Goal: Check status: Check status

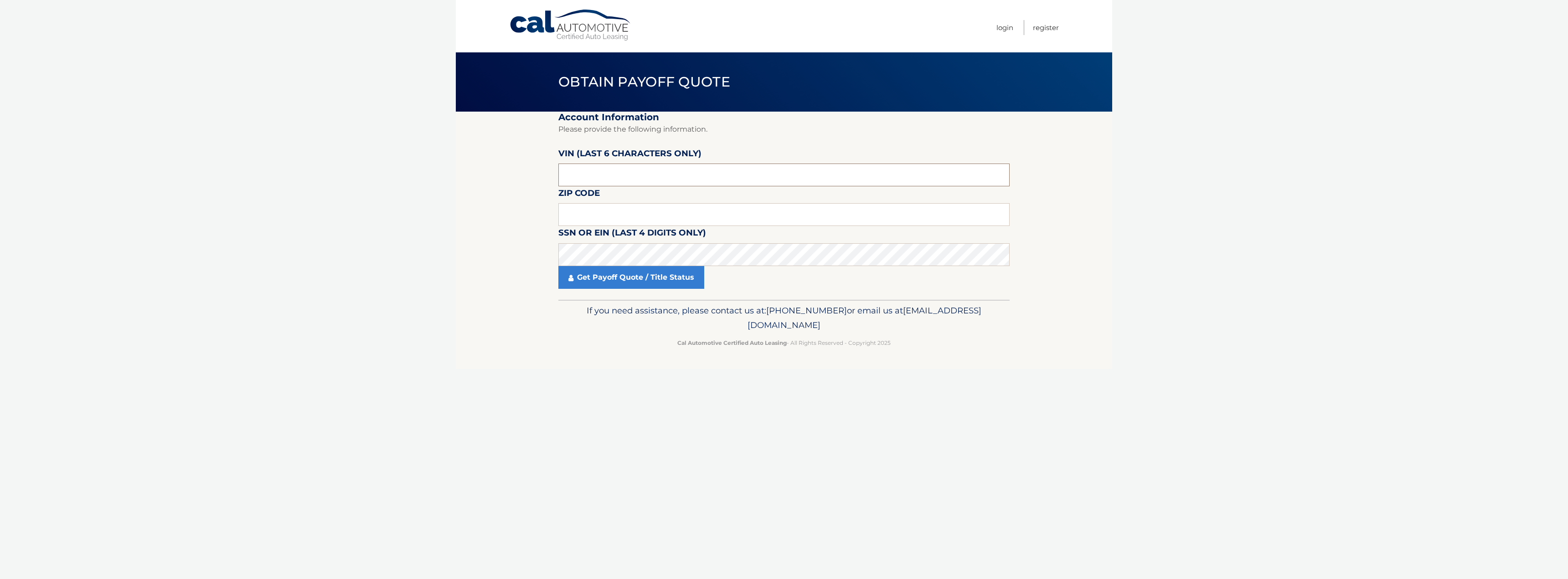
click at [646, 172] on input "text" at bounding box center [784, 175] width 452 height 23
type input "391301"
click at [646, 221] on input "text" at bounding box center [784, 214] width 452 height 23
click at [668, 219] on input "text" at bounding box center [784, 214] width 452 height 23
type input "11422"
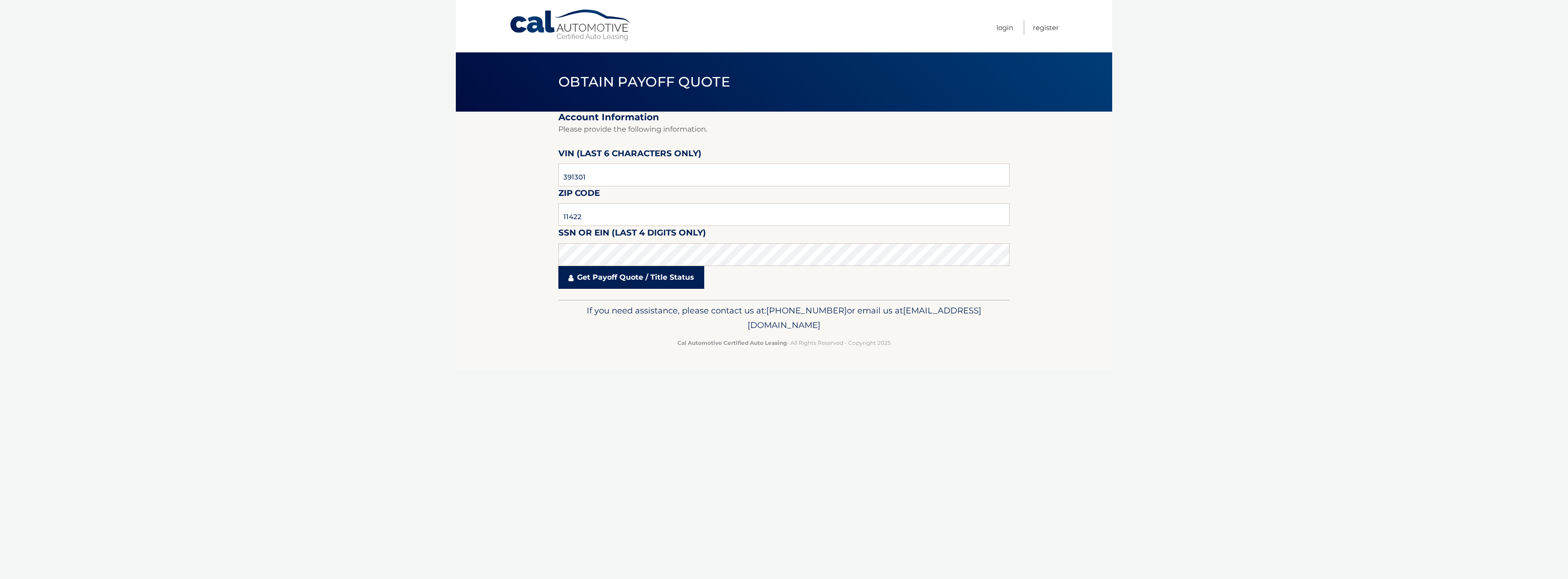
click at [623, 281] on link "Get Payoff Quote / Title Status" at bounding box center [631, 277] width 146 height 23
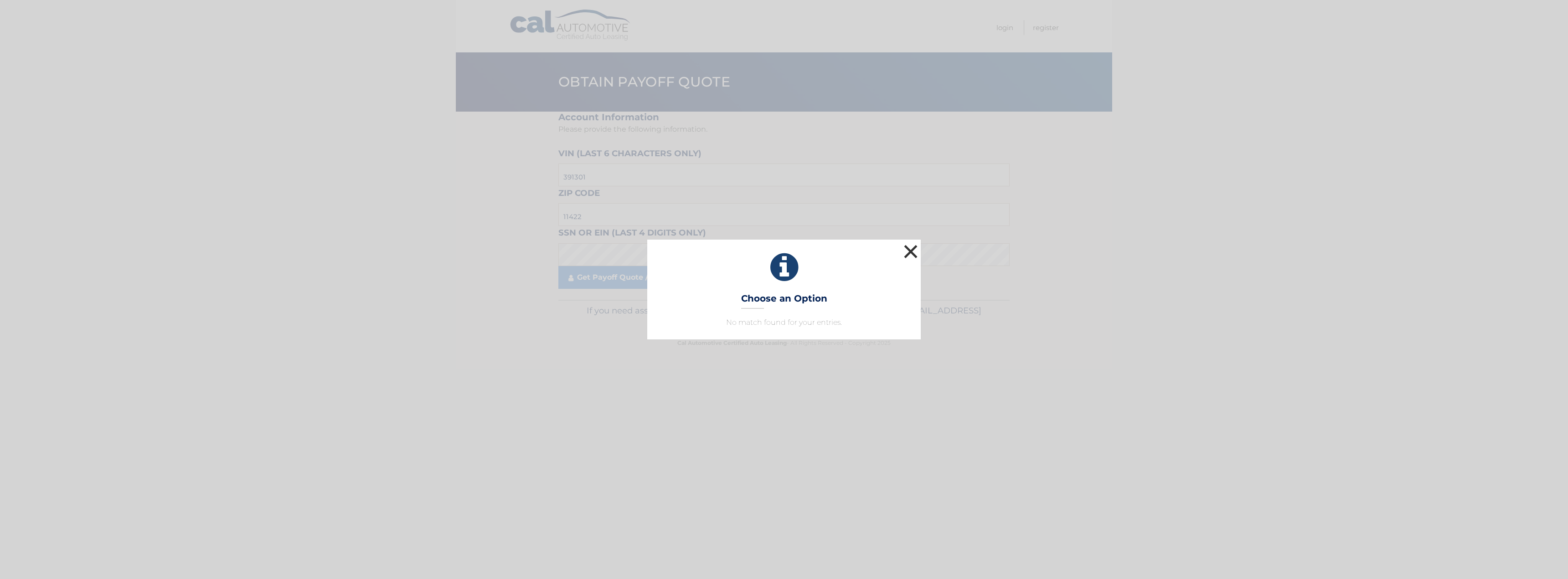
click at [908, 251] on button "×" at bounding box center [911, 251] width 18 height 18
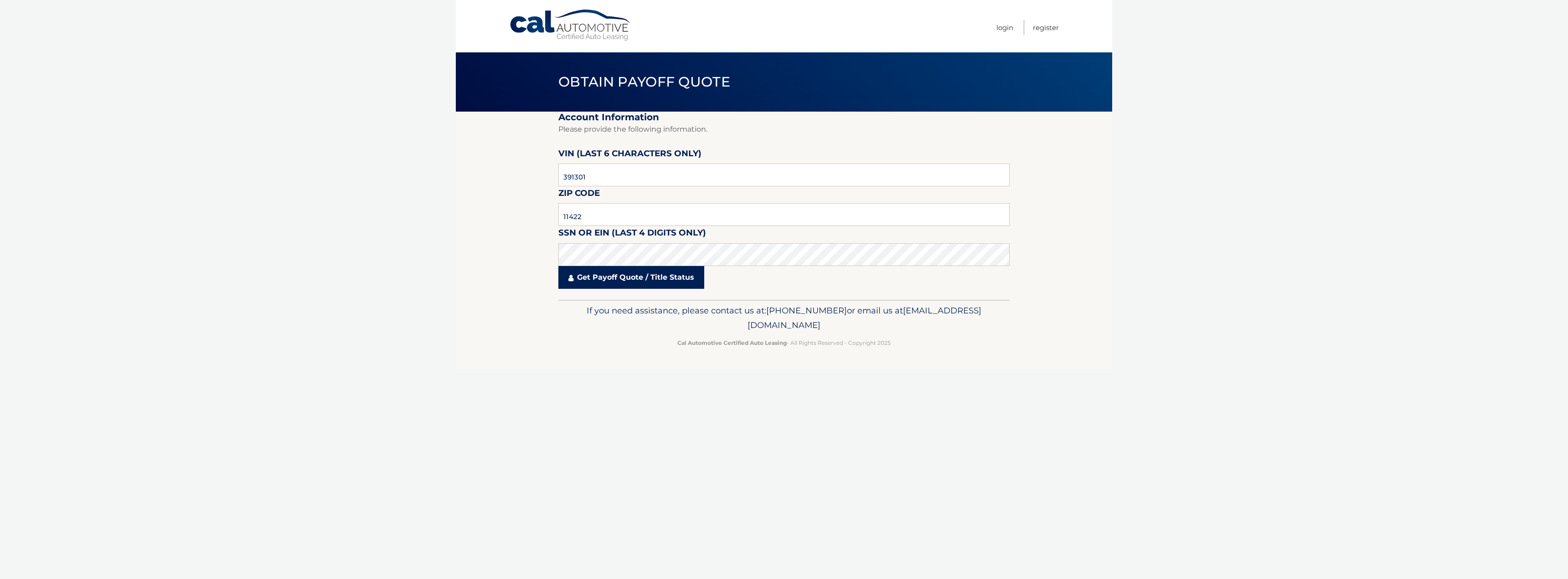
click at [666, 280] on link "Get Payoff Quote / Title Status" at bounding box center [631, 277] width 146 height 23
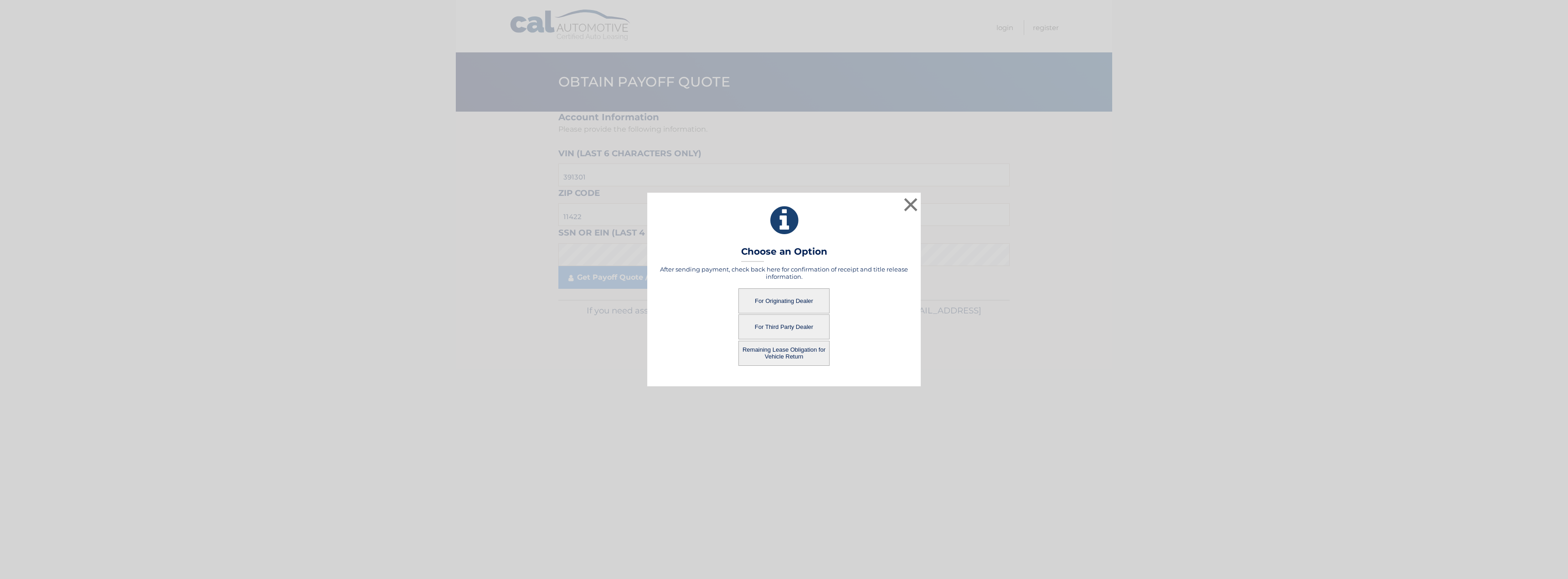
click at [778, 297] on button "For Originating Dealer" at bounding box center [784, 300] width 91 height 25
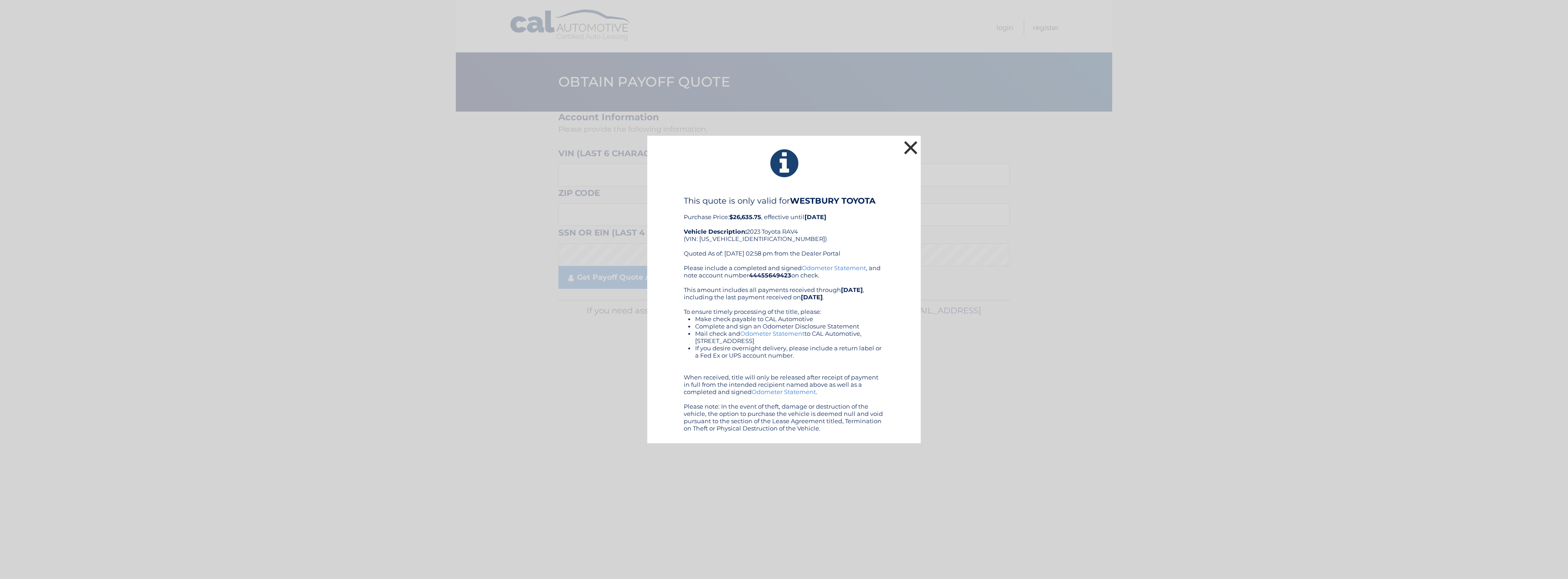
click at [914, 144] on button "×" at bounding box center [911, 148] width 18 height 18
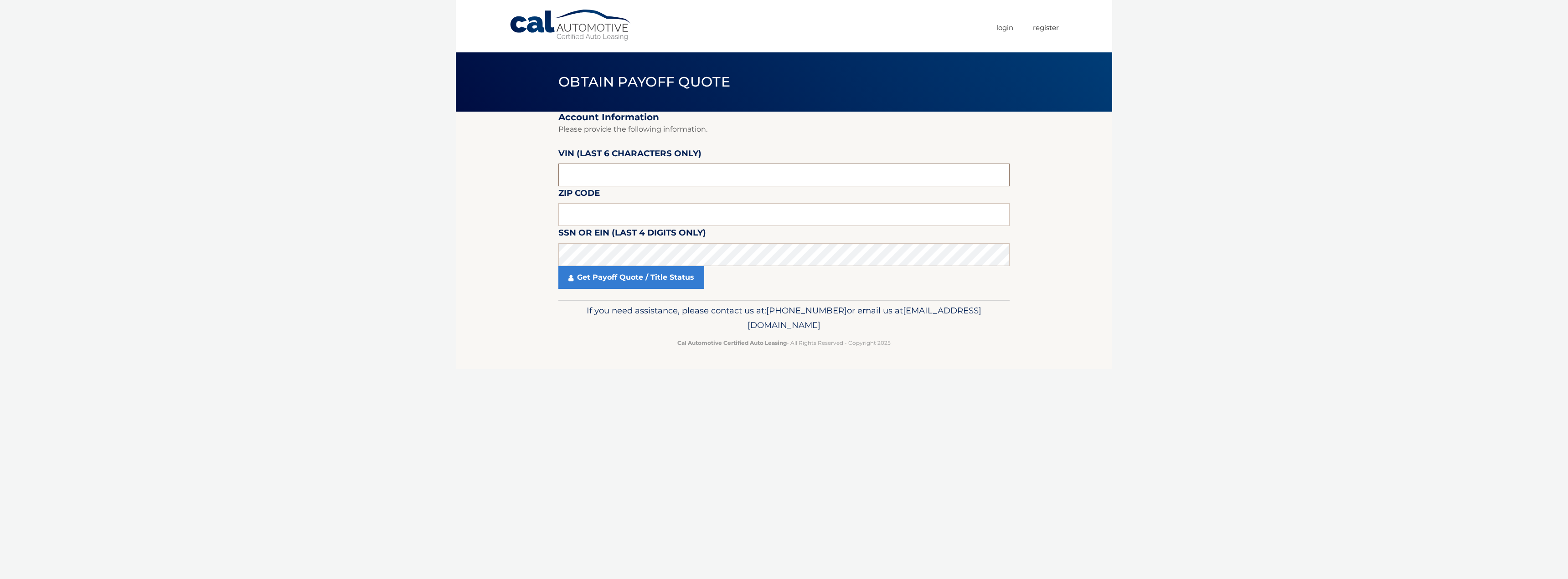
click at [701, 176] on input "text" at bounding box center [784, 175] width 452 height 23
type input "391301"
click at [673, 215] on input "text" at bounding box center [784, 214] width 452 height 23
type input "11422"
click at [651, 277] on link "Get Payoff Quote / Title Status" at bounding box center [631, 277] width 146 height 23
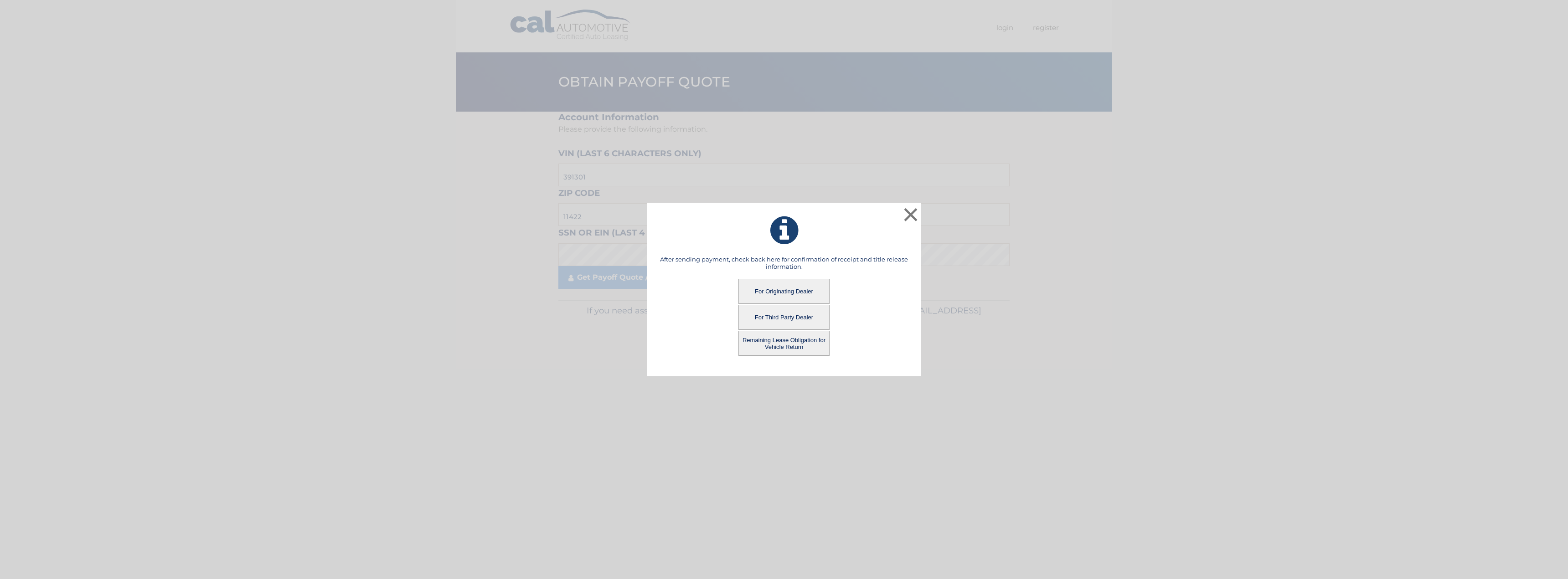
click at [790, 285] on button "For Originating Dealer" at bounding box center [784, 291] width 91 height 25
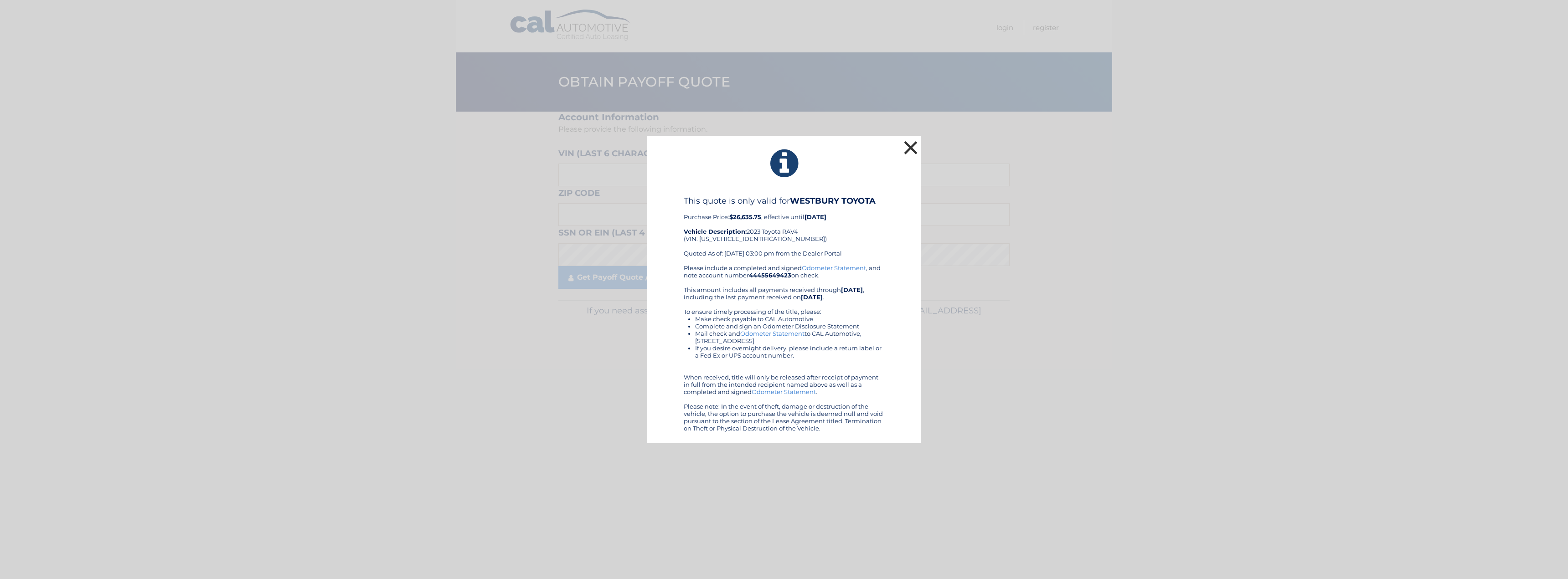
click at [913, 151] on button "×" at bounding box center [911, 148] width 18 height 18
